Goal: Transaction & Acquisition: Purchase product/service

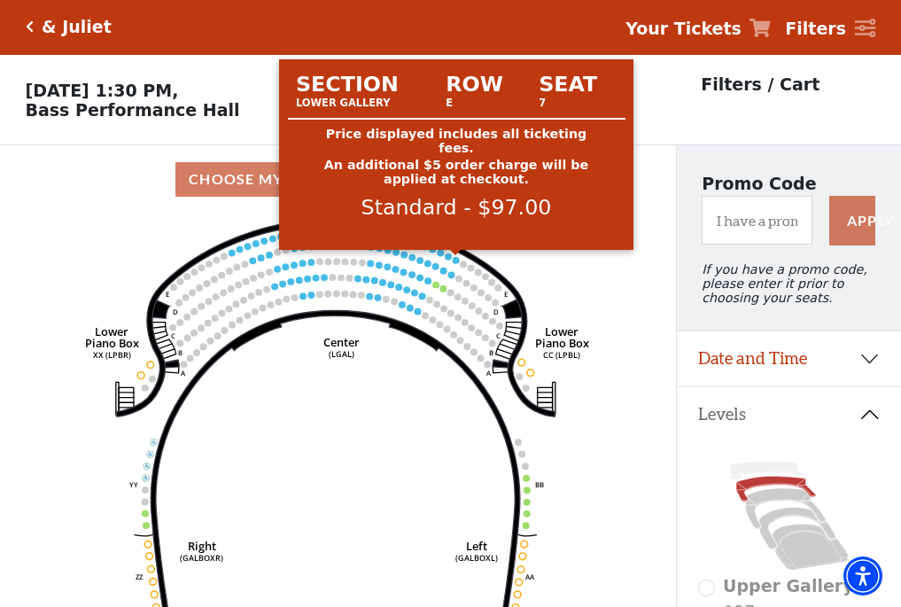
scroll to position [82, 0]
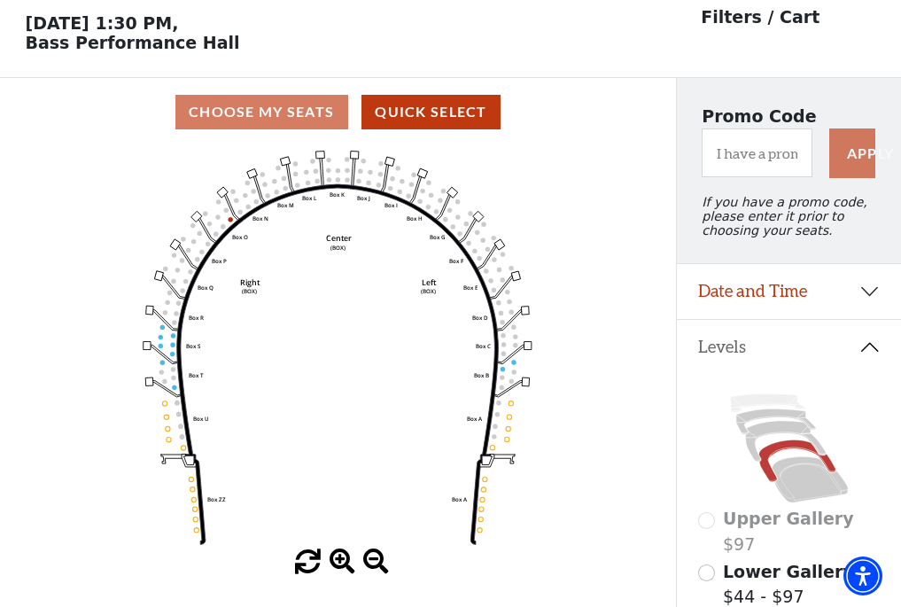
scroll to position [82, 0]
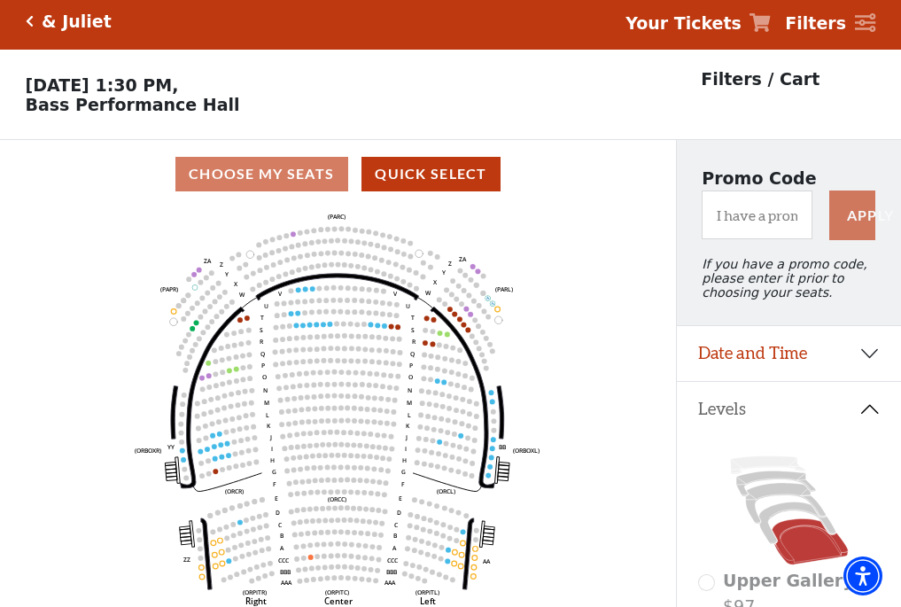
scroll to position [82, 0]
